Goal: Information Seeking & Learning: Learn about a topic

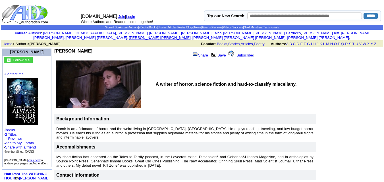
click at [190, 36] on link "Anthony Mora" at bounding box center [160, 38] width 62 height 4
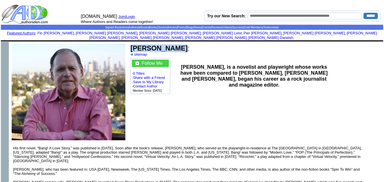
drag, startPoint x: 176, startPoint y: 44, endPoint x: 132, endPoint y: 44, distance: 44.1
click at [132, 44] on font "Anthony Mora :" at bounding box center [159, 48] width 59 height 8
copy b "Anthony Mora"
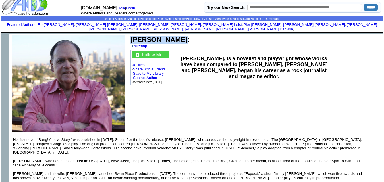
scroll to position [7, 0]
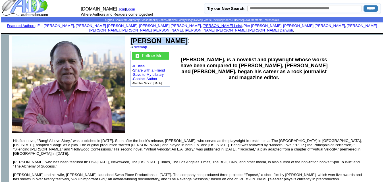
click at [203, 24] on link "Susanne Leist" at bounding box center [222, 26] width 39 height 4
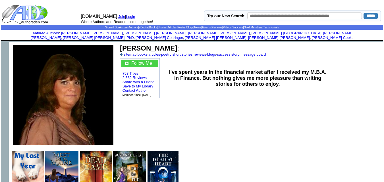
drag, startPoint x: 117, startPoint y: 44, endPoint x: 166, endPoint y: 41, distance: 48.4
click at [166, 42] on tr "Susanne Leist : sitemap · books · articles · poetry · short stories · reviews ·…" at bounding box center [196, 95] width 374 height 106
copy tr "Susanne Leist"
click at [82, 33] on link "Maria Rushing" at bounding box center [92, 33] width 62 height 4
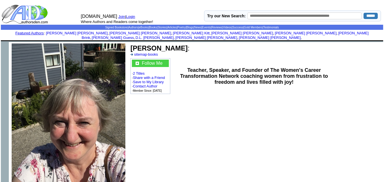
drag, startPoint x: 177, startPoint y: 43, endPoint x: 132, endPoint y: 42, distance: 45.2
click at [132, 44] on font "Maria Rushing :" at bounding box center [159, 48] width 59 height 8
copy b "Maria Rushing"
click at [173, 32] on link "Tom Kitt" at bounding box center [191, 33] width 37 height 4
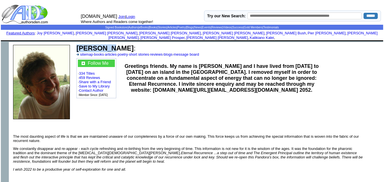
drag, startPoint x: 104, startPoint y: 42, endPoint x: 78, endPoint y: 40, distance: 26.3
click at [78, 43] on td "[PERSON_NAME] : sitemap · books · articles · poetry · short stories · reviews ·…" at bounding box center [229, 50] width 306 height 14
copy b "[PERSON_NAME]"
click at [78, 43] on td "[PERSON_NAME] : sitemap · books · articles · poetry · short stories · reviews ·…" at bounding box center [229, 50] width 306 height 14
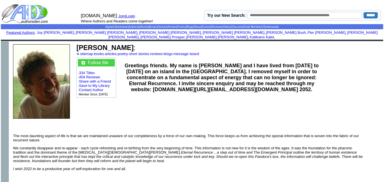
click at [154, 70] on b "Greetings friends. My name is Tom kitt and I have lived from 2000 to 2010 on an…" at bounding box center [222, 78] width 194 height 30
click at [203, 32] on link "Robert Davis" at bounding box center [234, 32] width 62 height 4
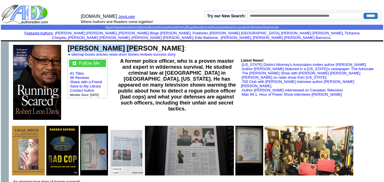
drag, startPoint x: 126, startPoint y: 43, endPoint x: 69, endPoint y: 42, distance: 57.4
click at [69, 44] on b "[PERSON_NAME] [PERSON_NAME]" at bounding box center [126, 48] width 116 height 8
copy b "[PERSON_NAME] [PERSON_NAME]"
click at [69, 44] on b "[PERSON_NAME] [PERSON_NAME]" at bounding box center [126, 48] width 116 height 8
drag, startPoint x: 69, startPoint y: 1, endPoint x: 159, endPoint y: 44, distance: 100.3
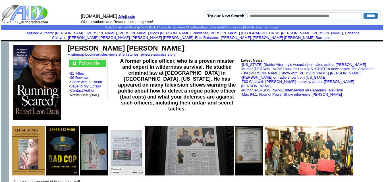
click at [159, 44] on td "Robert Leon Davis : sitemap · books · articles · news · short stories · reviews…" at bounding box center [224, 50] width 315 height 14
drag, startPoint x: 127, startPoint y: 43, endPoint x: 259, endPoint y: 69, distance: 133.8
click at [259, 71] on link "The [PERSON_NAME] Show with [PERSON_NAME] [PERSON_NAME]" at bounding box center [301, 73] width 119 height 4
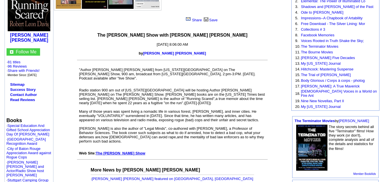
scroll to position [87, 0]
